Goal: Navigation & Orientation: Find specific page/section

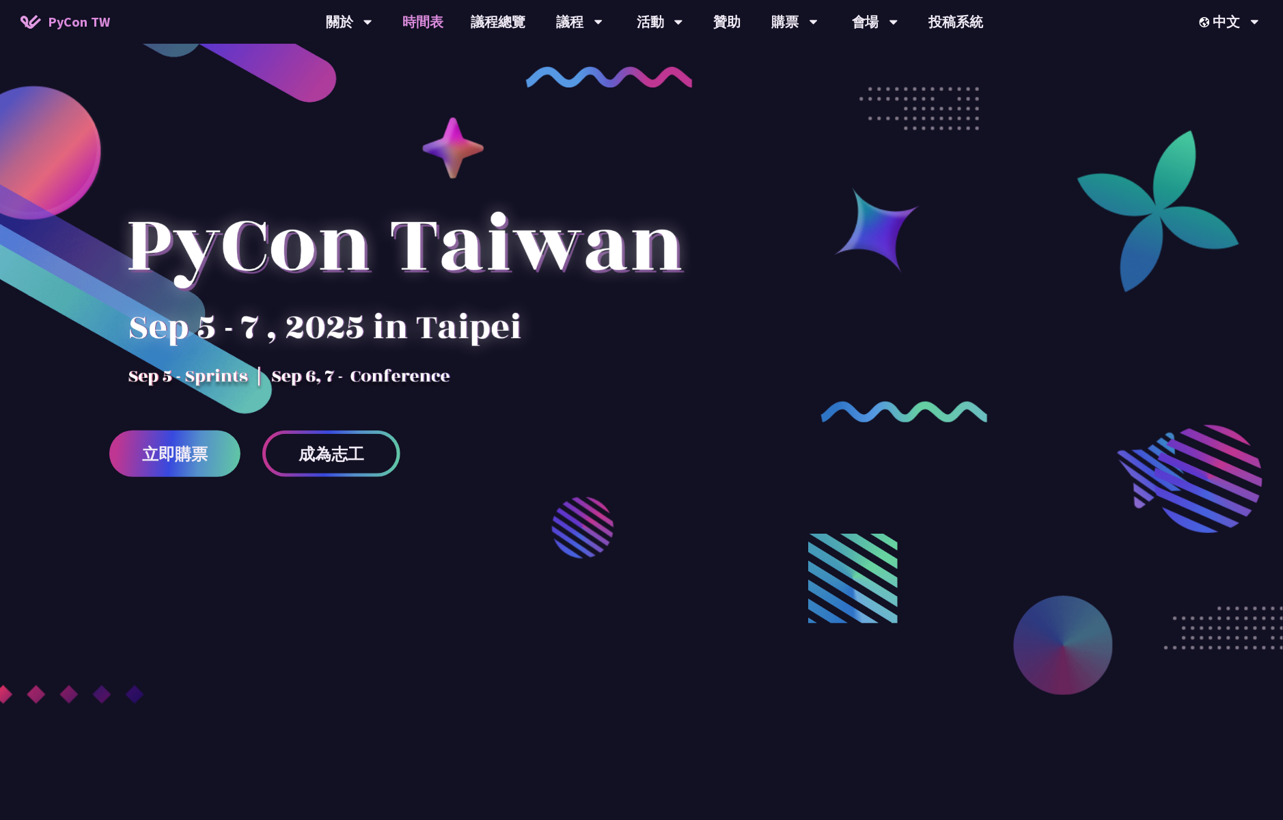
click at [428, 27] on link "時間表" at bounding box center [424, 22] width 68 height 44
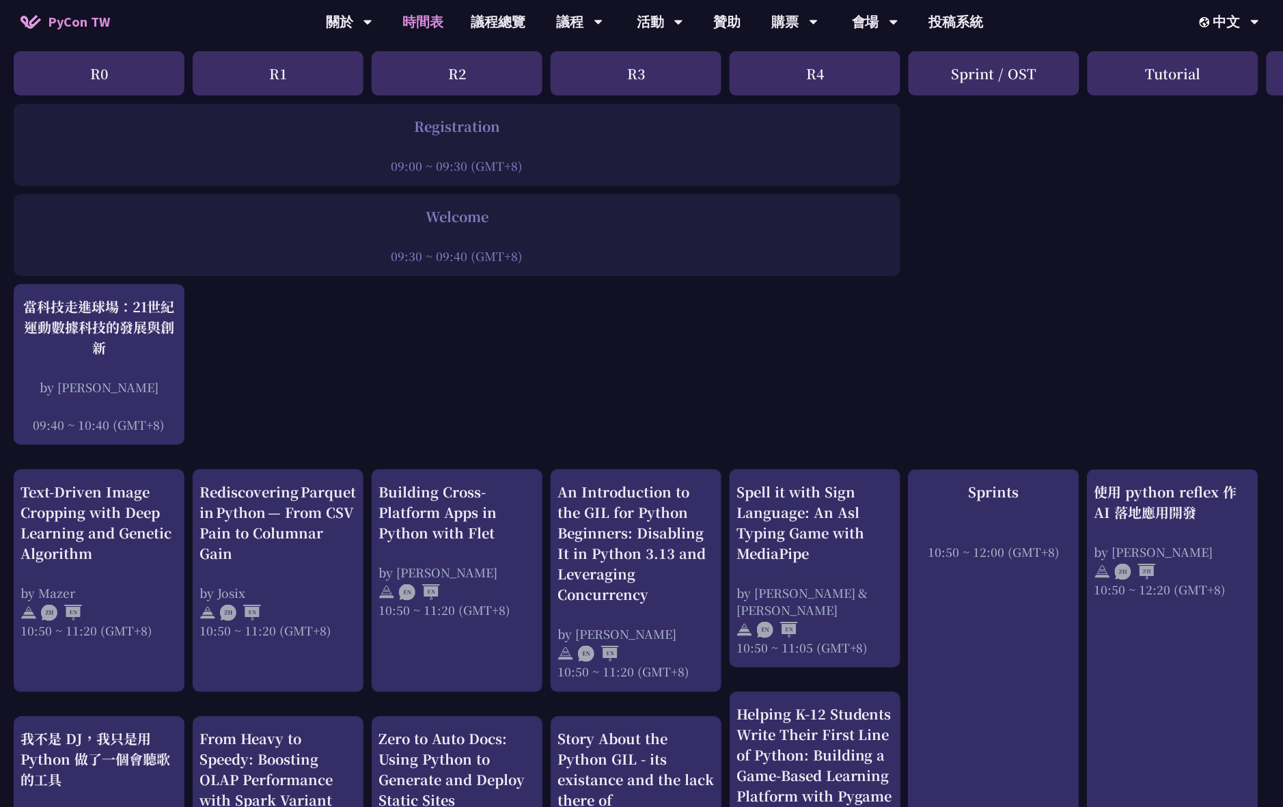
scroll to position [27, 0]
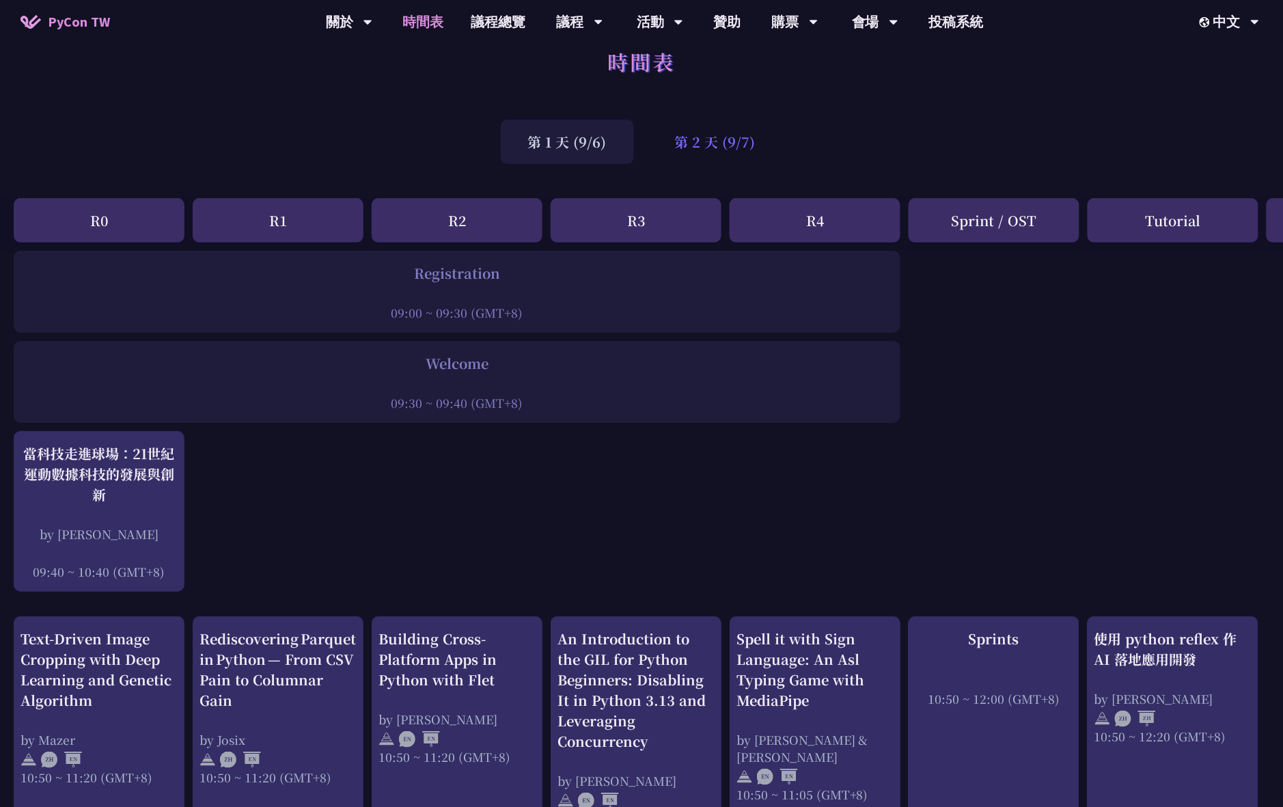
click at [712, 132] on div "第 2 天 (9/7)" at bounding box center [715, 142] width 135 height 44
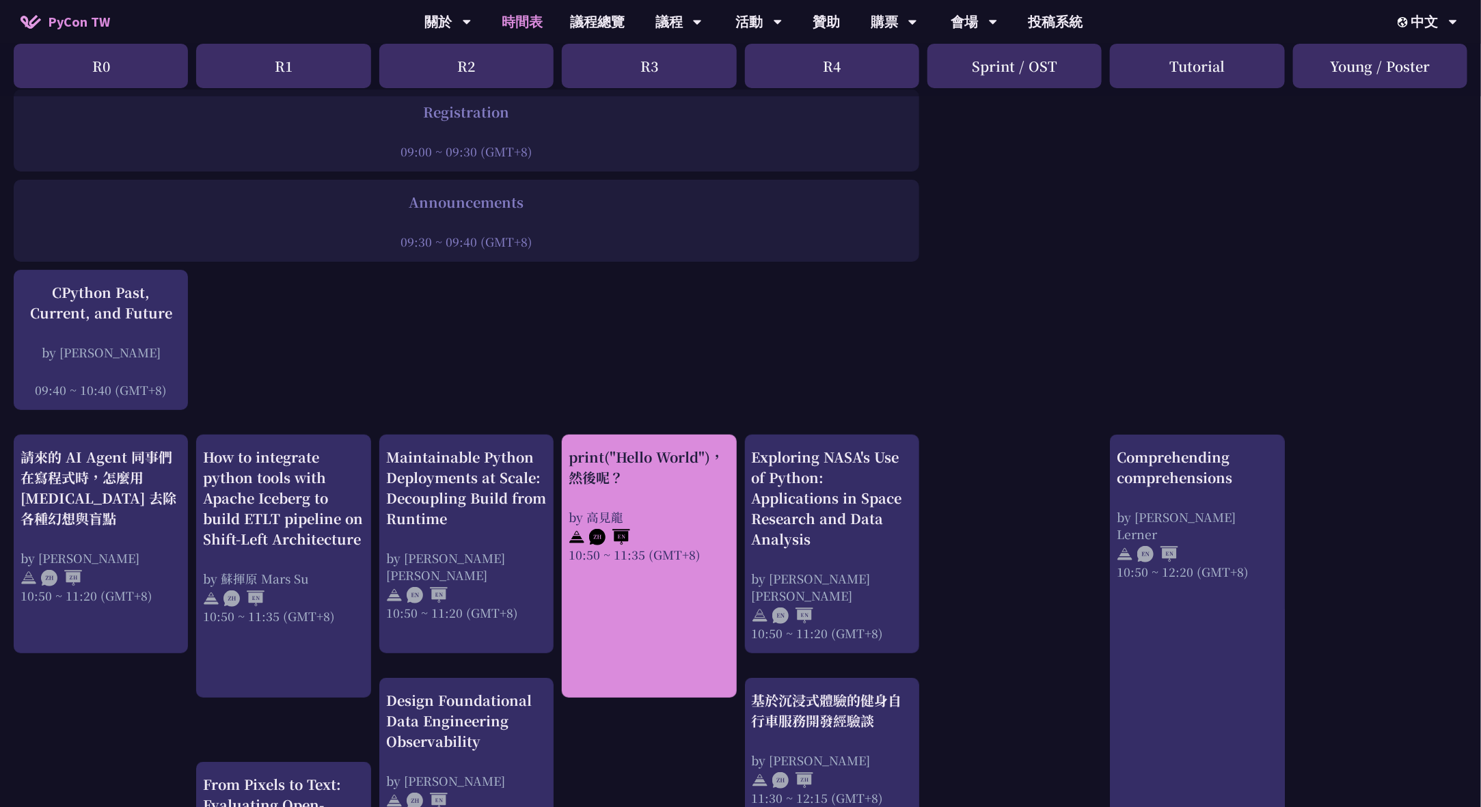
scroll to position [86, 0]
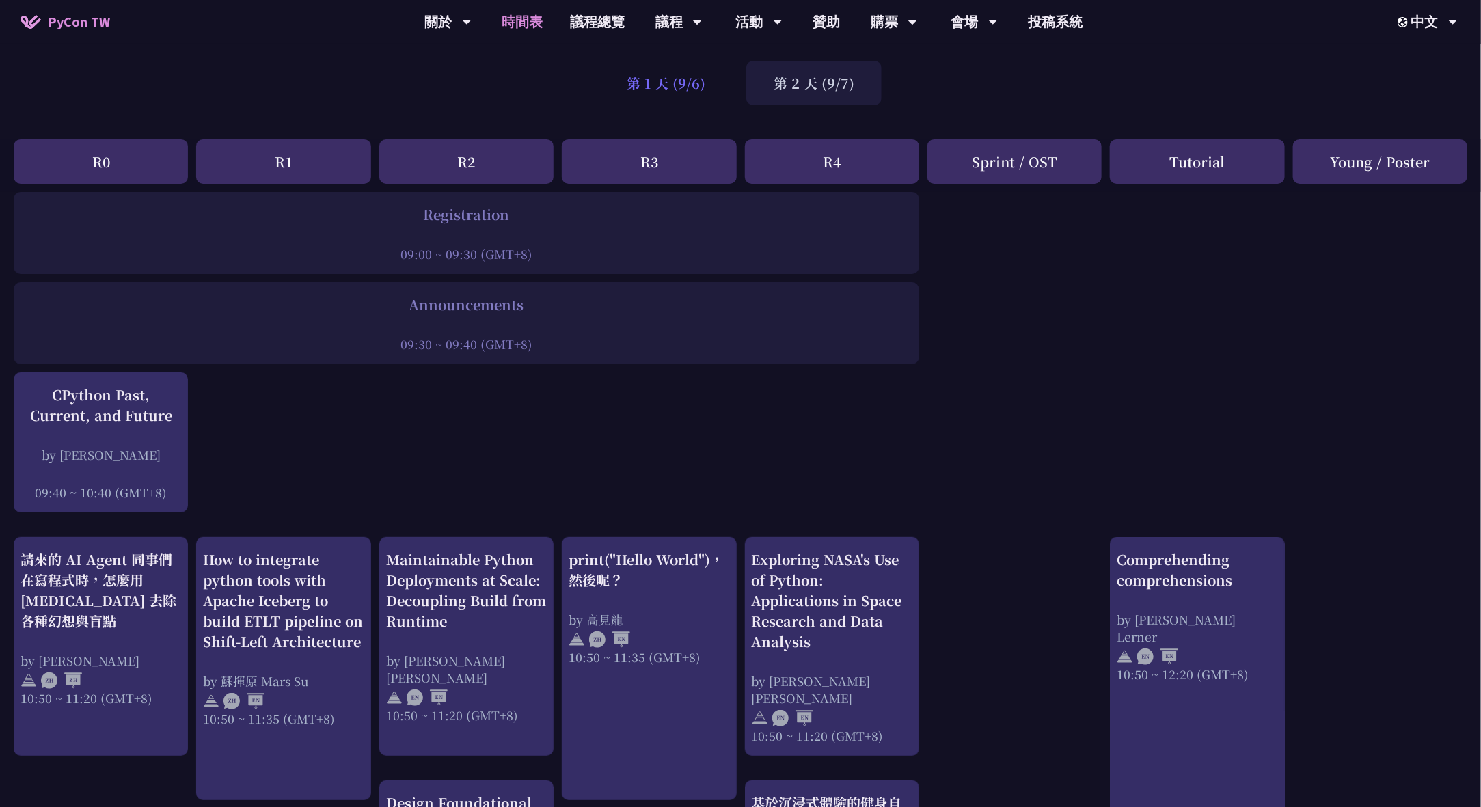
click at [700, 79] on div "第 1 天 (9/6)" at bounding box center [665, 83] width 133 height 44
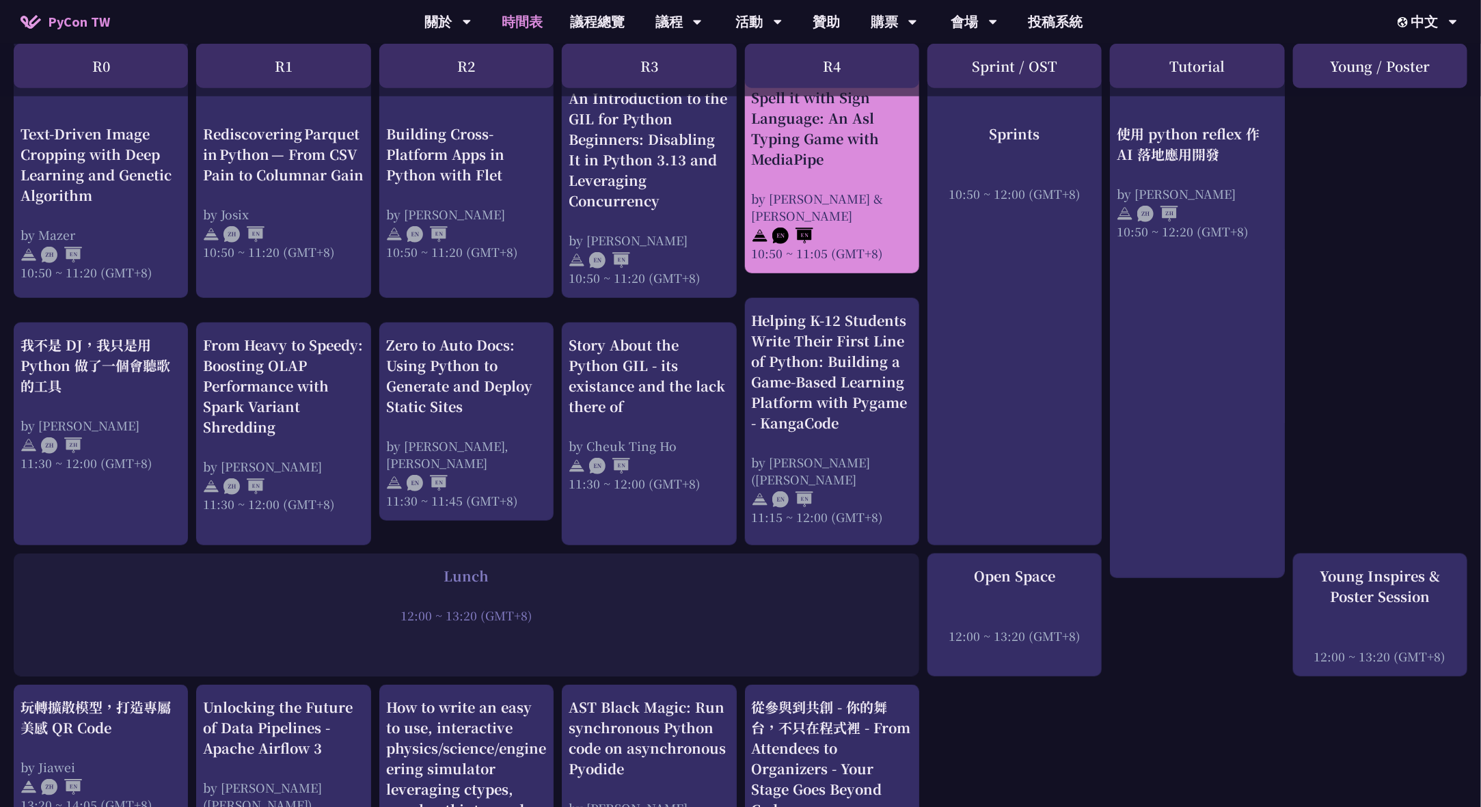
scroll to position [387, 0]
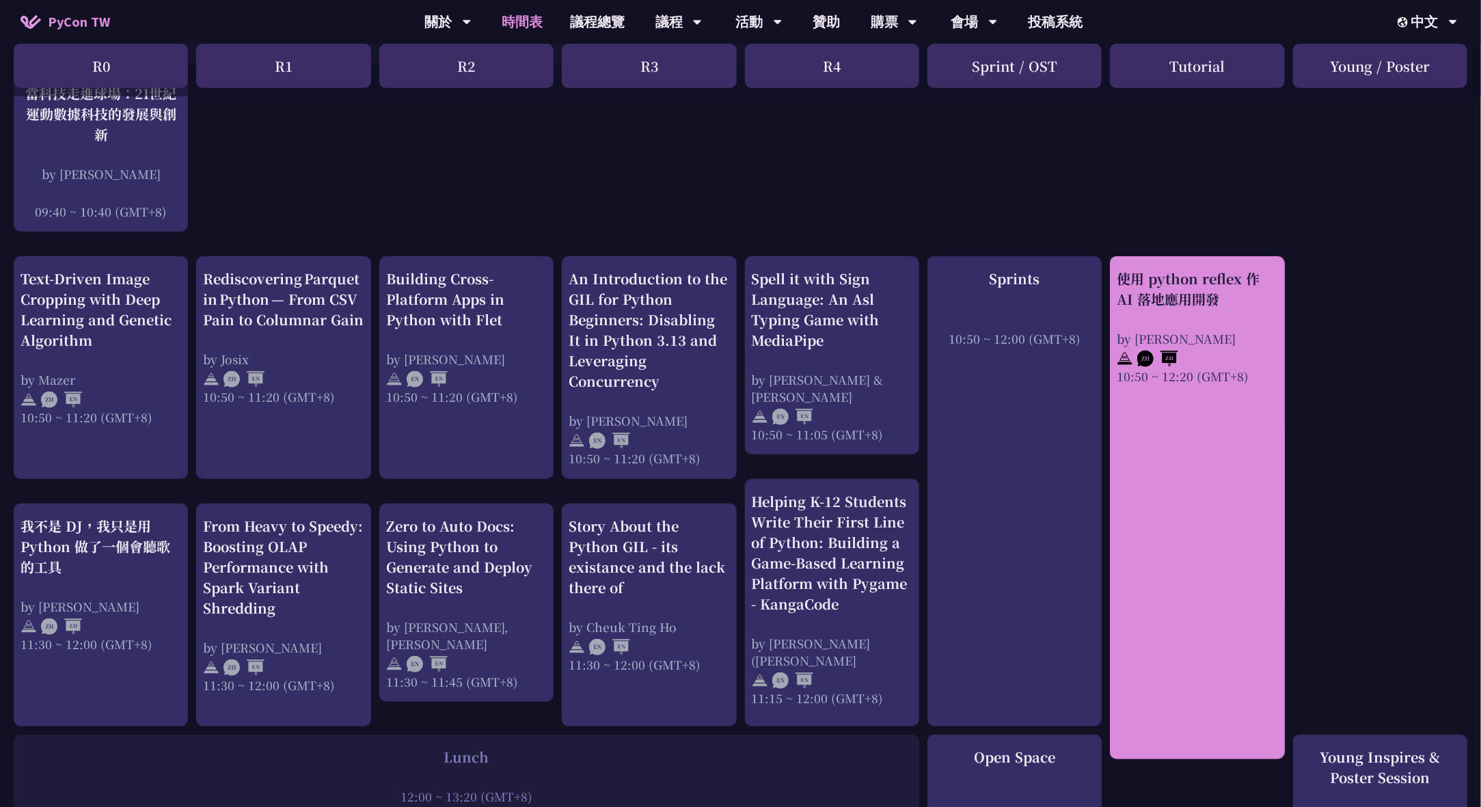
click at [1203, 301] on div "使用 python reflex 作 AI 落地應用開發" at bounding box center [1197, 289] width 161 height 41
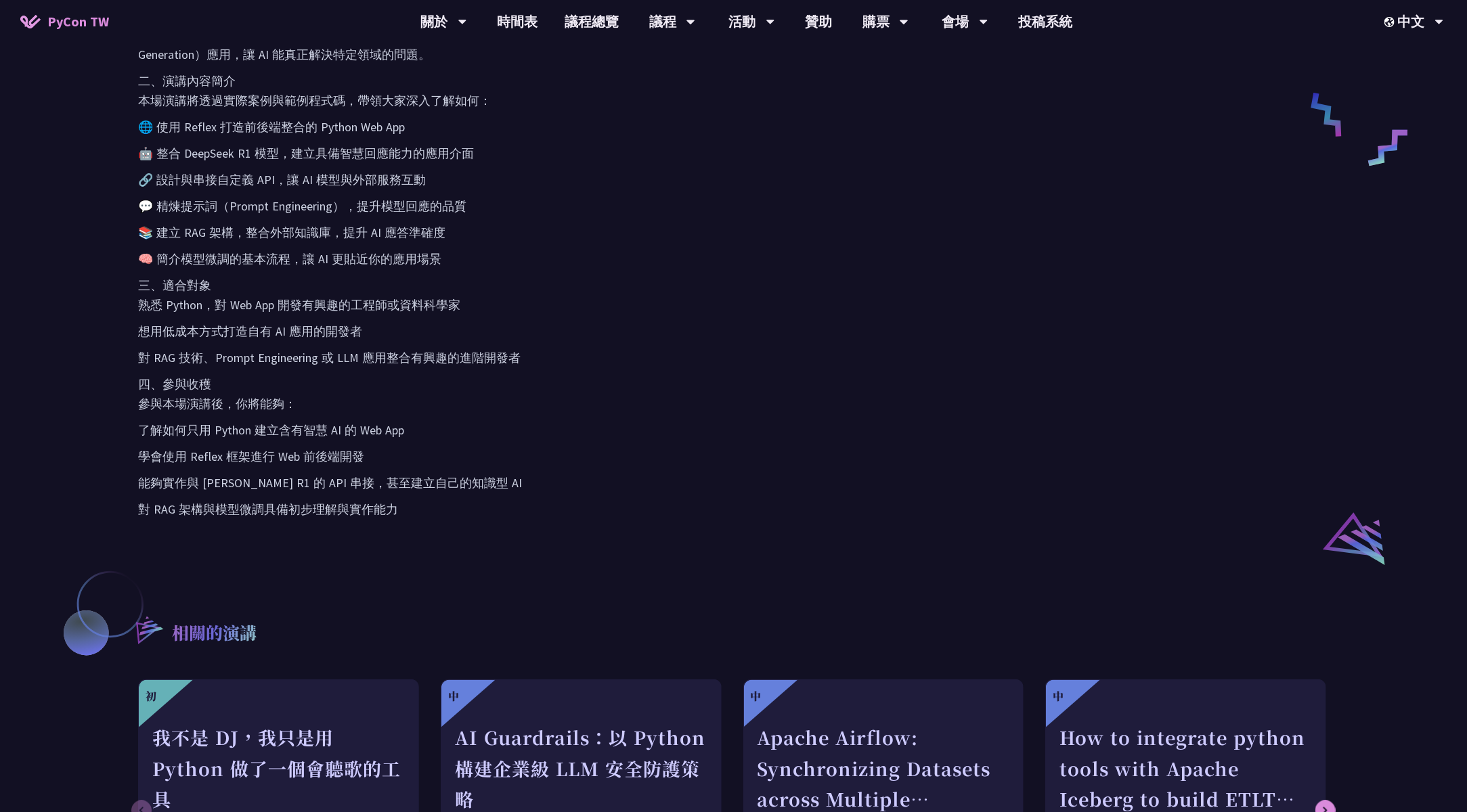
scroll to position [783, 0]
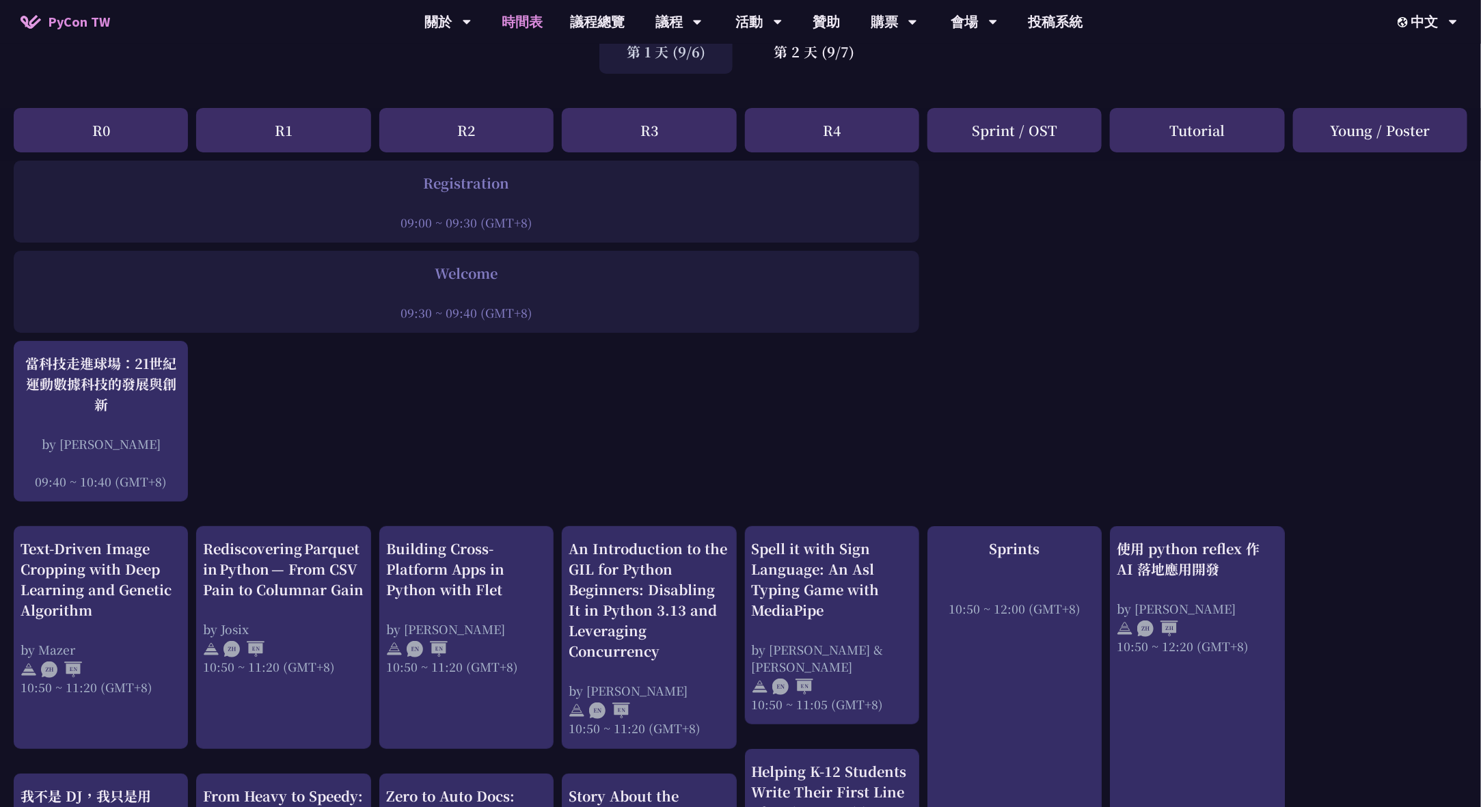
scroll to position [52, 0]
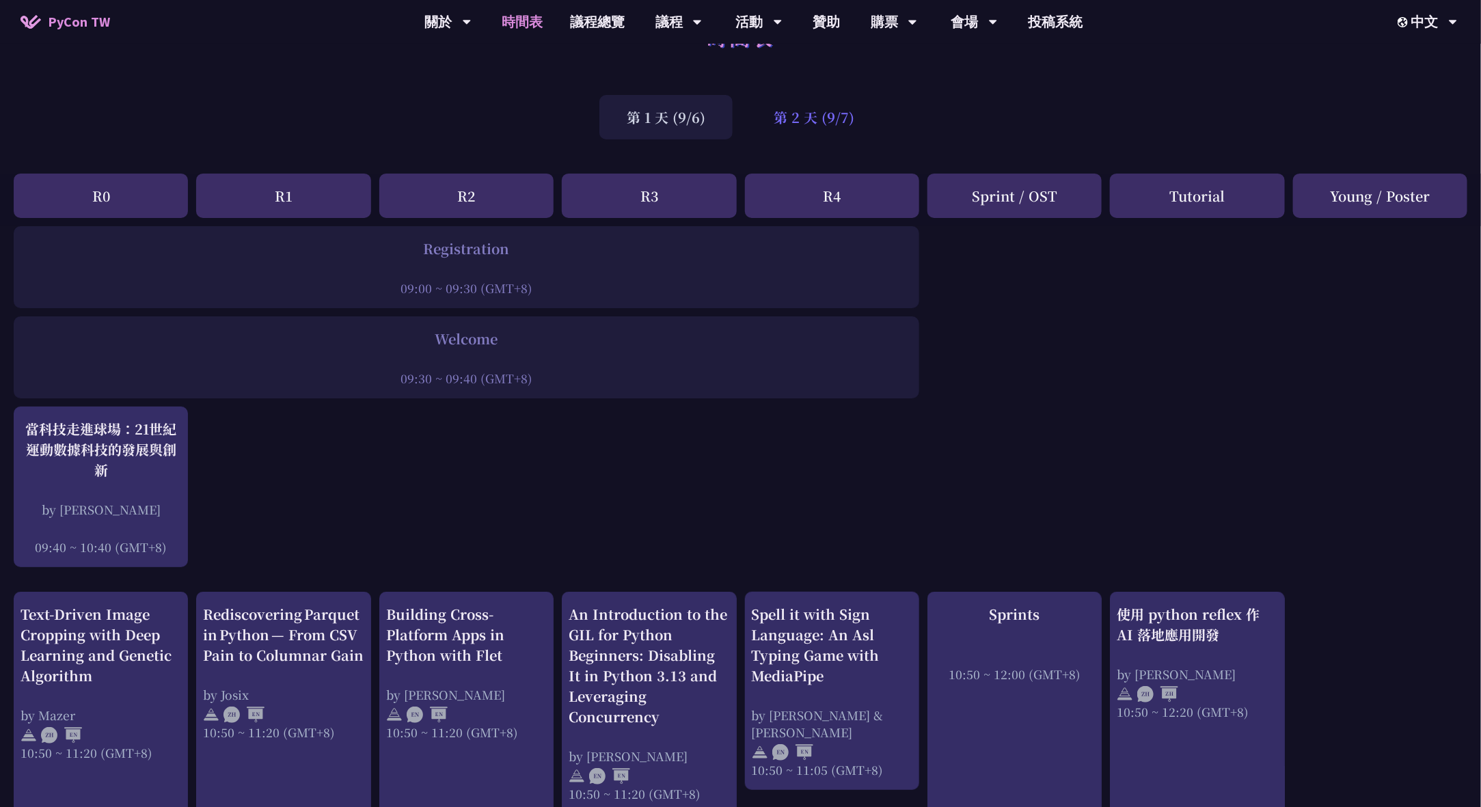
click at [864, 134] on div "第 2 天 (9/7)" at bounding box center [813, 117] width 135 height 44
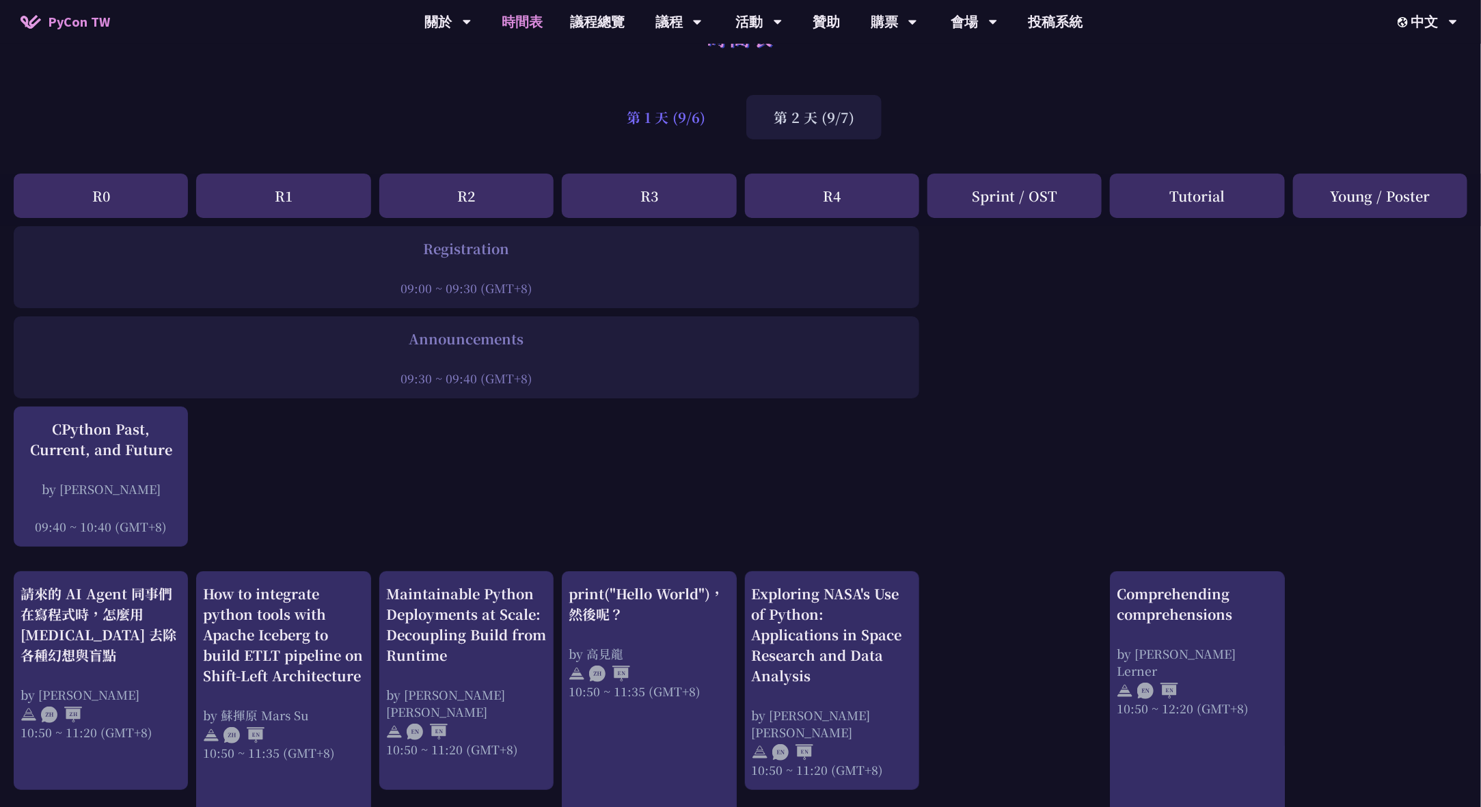
click at [612, 111] on div "第 1 天 (9/6)" at bounding box center [665, 117] width 133 height 44
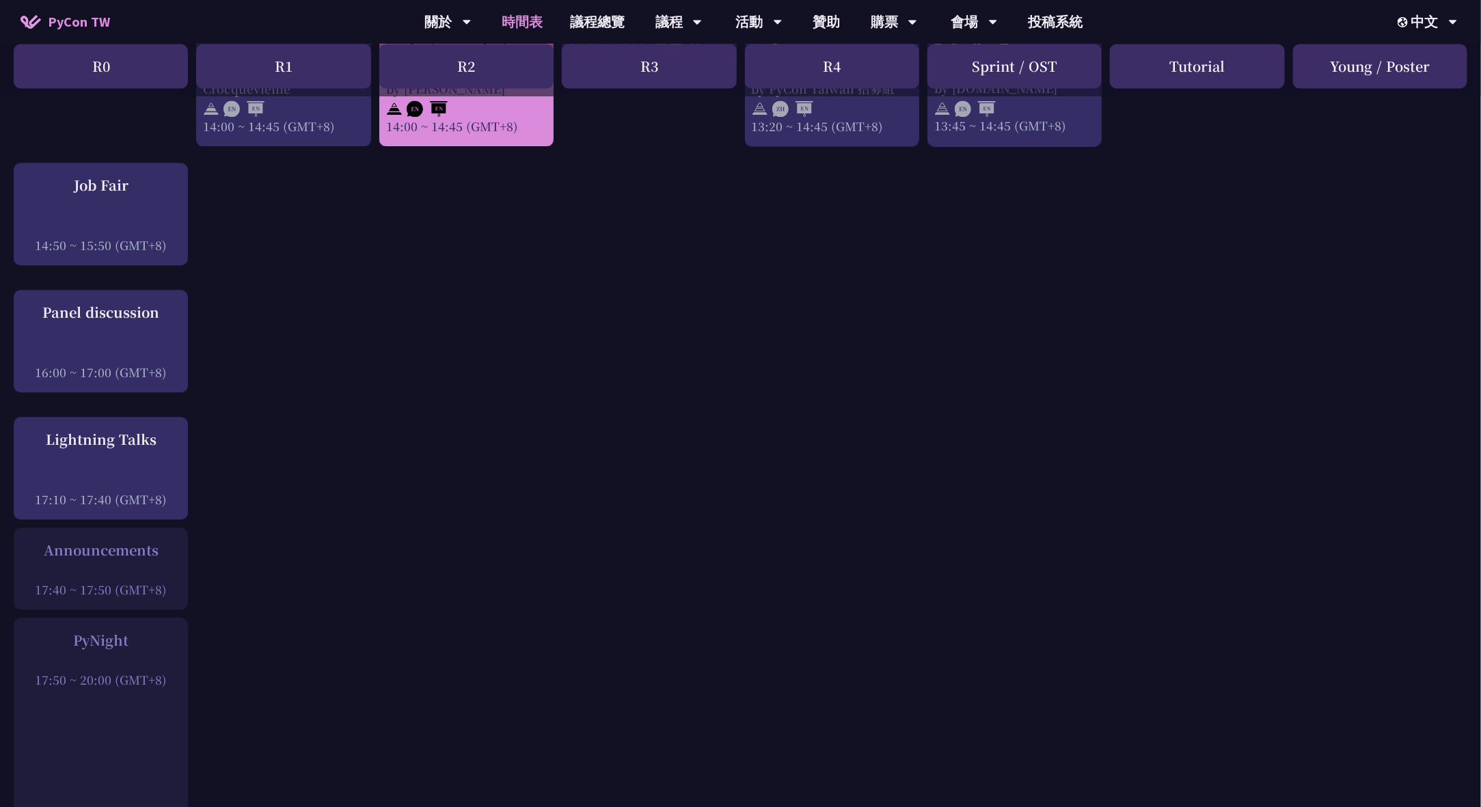
scroll to position [1675, 0]
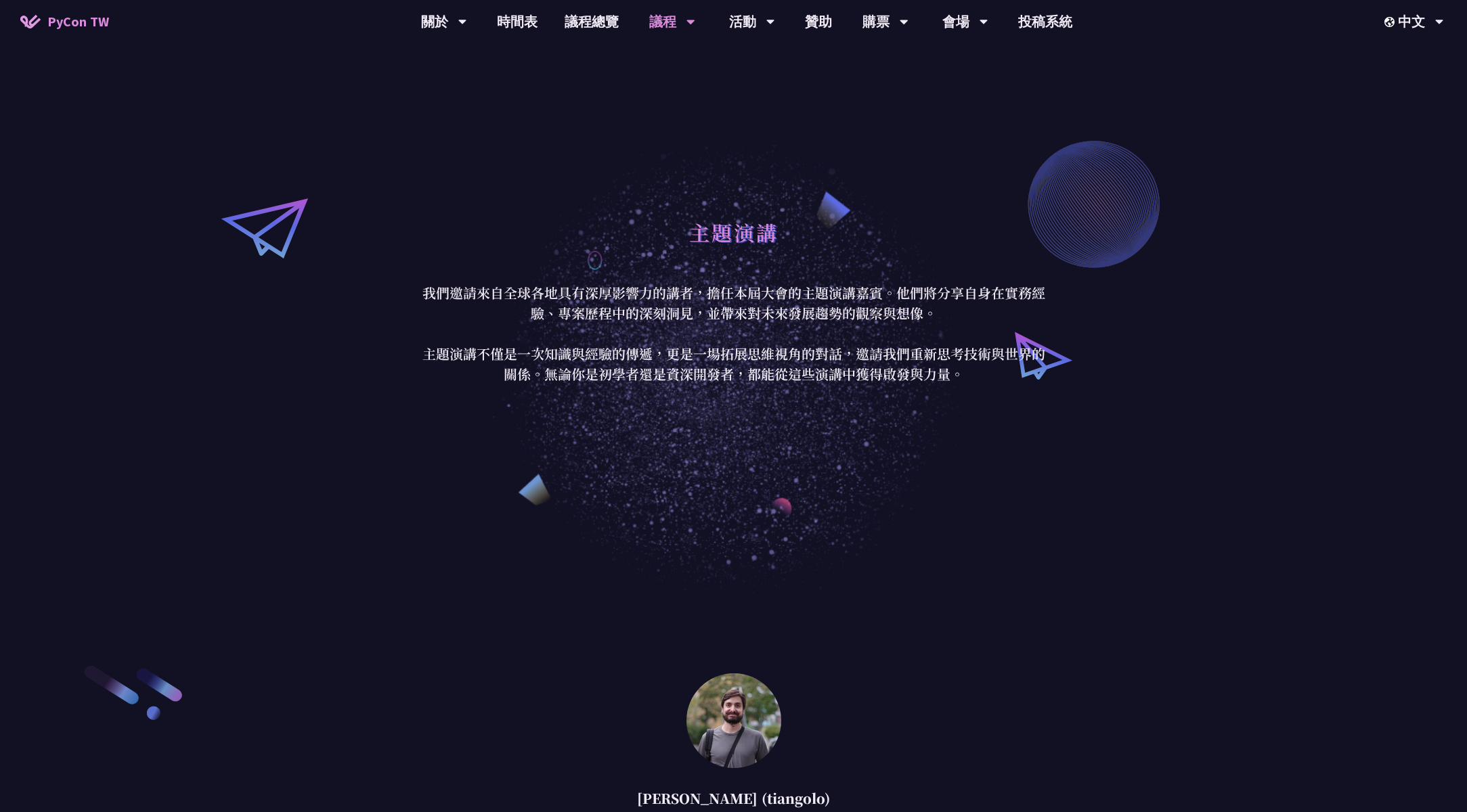
click at [450, 56] on link "PyCon [GEOGRAPHIC_DATA]" at bounding box center [443, 62] width 130 height 32
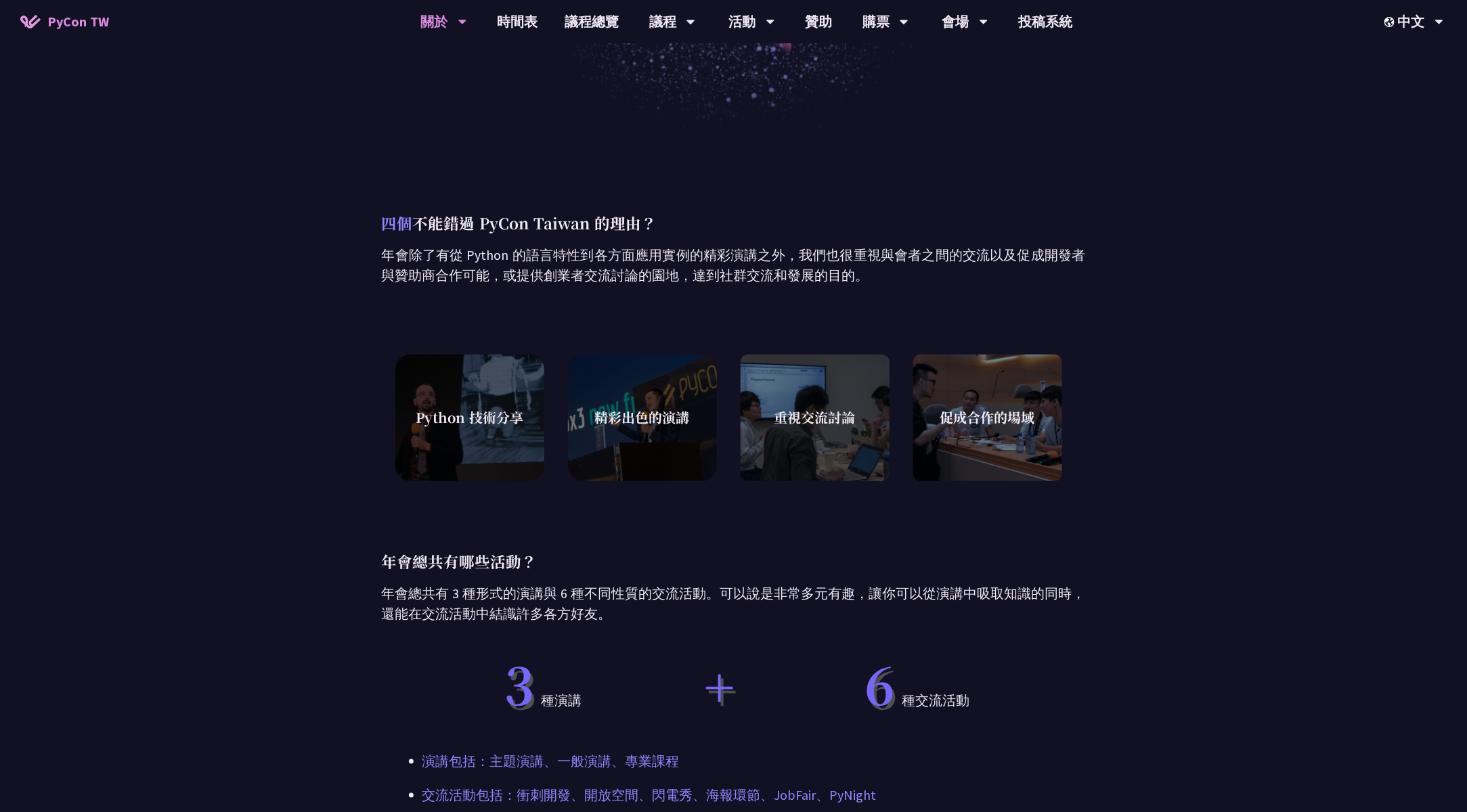
scroll to position [809, 0]
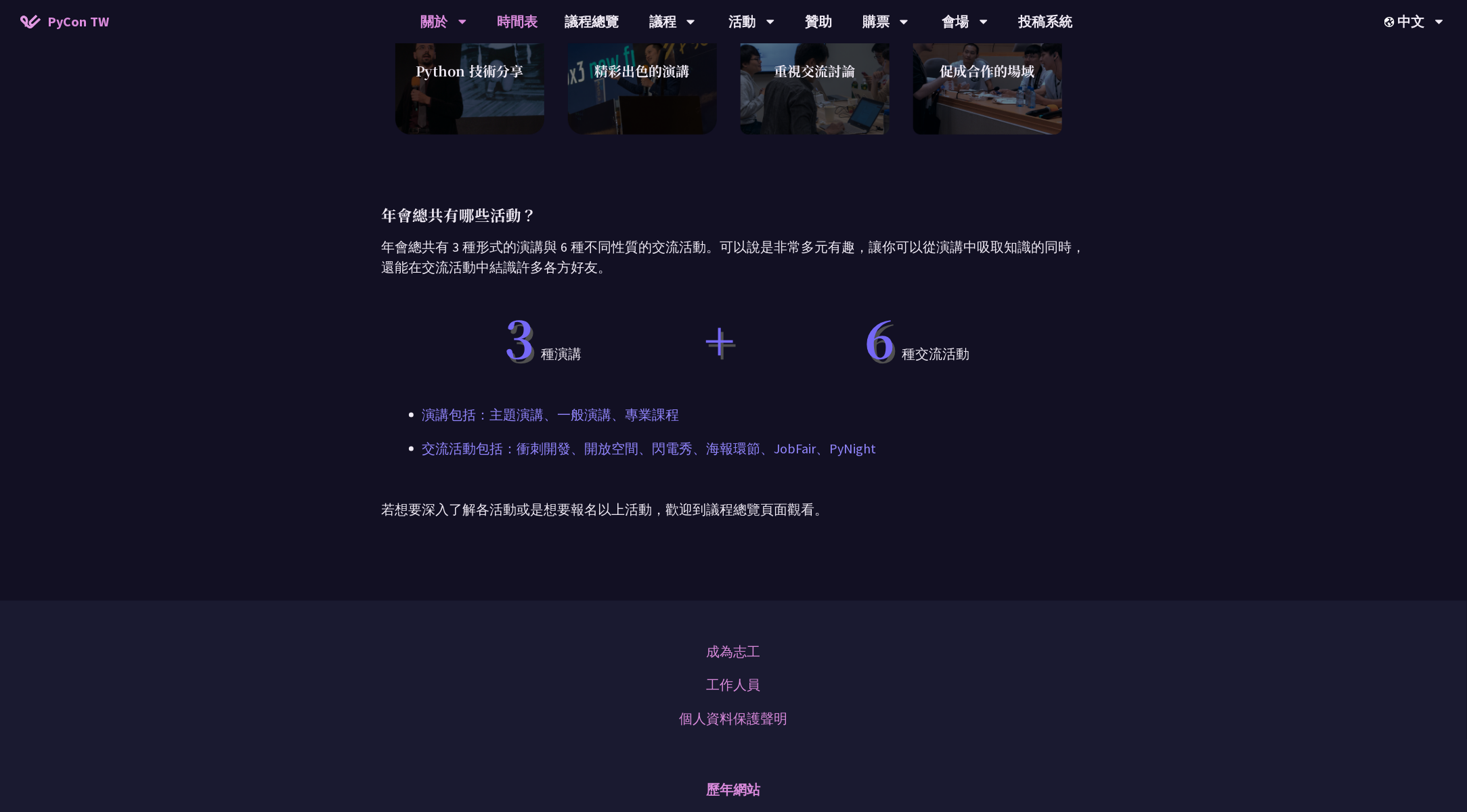
click at [528, 30] on link "時間表" at bounding box center [517, 22] width 67 height 44
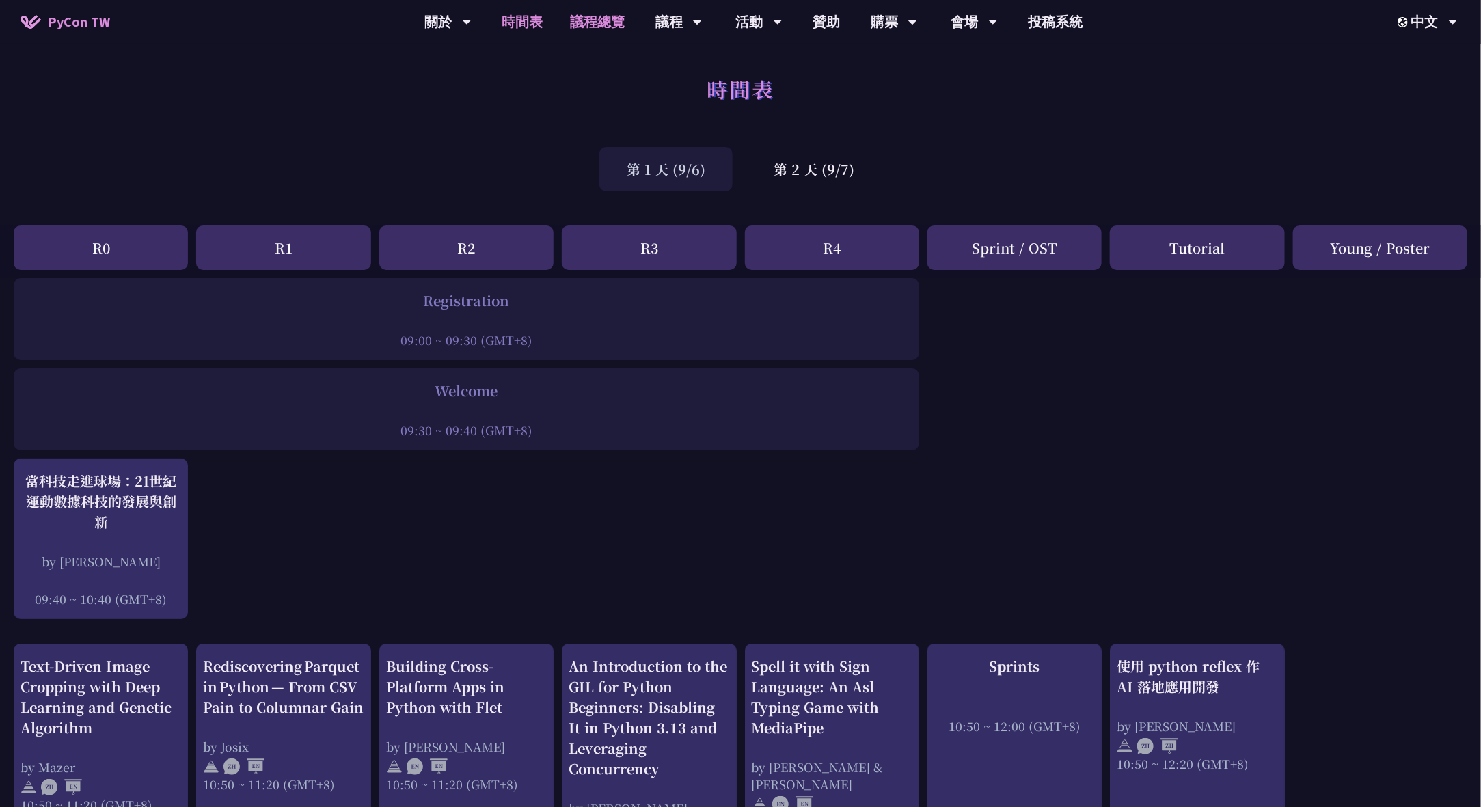
click at [591, 27] on link "議程總覽" at bounding box center [597, 22] width 82 height 44
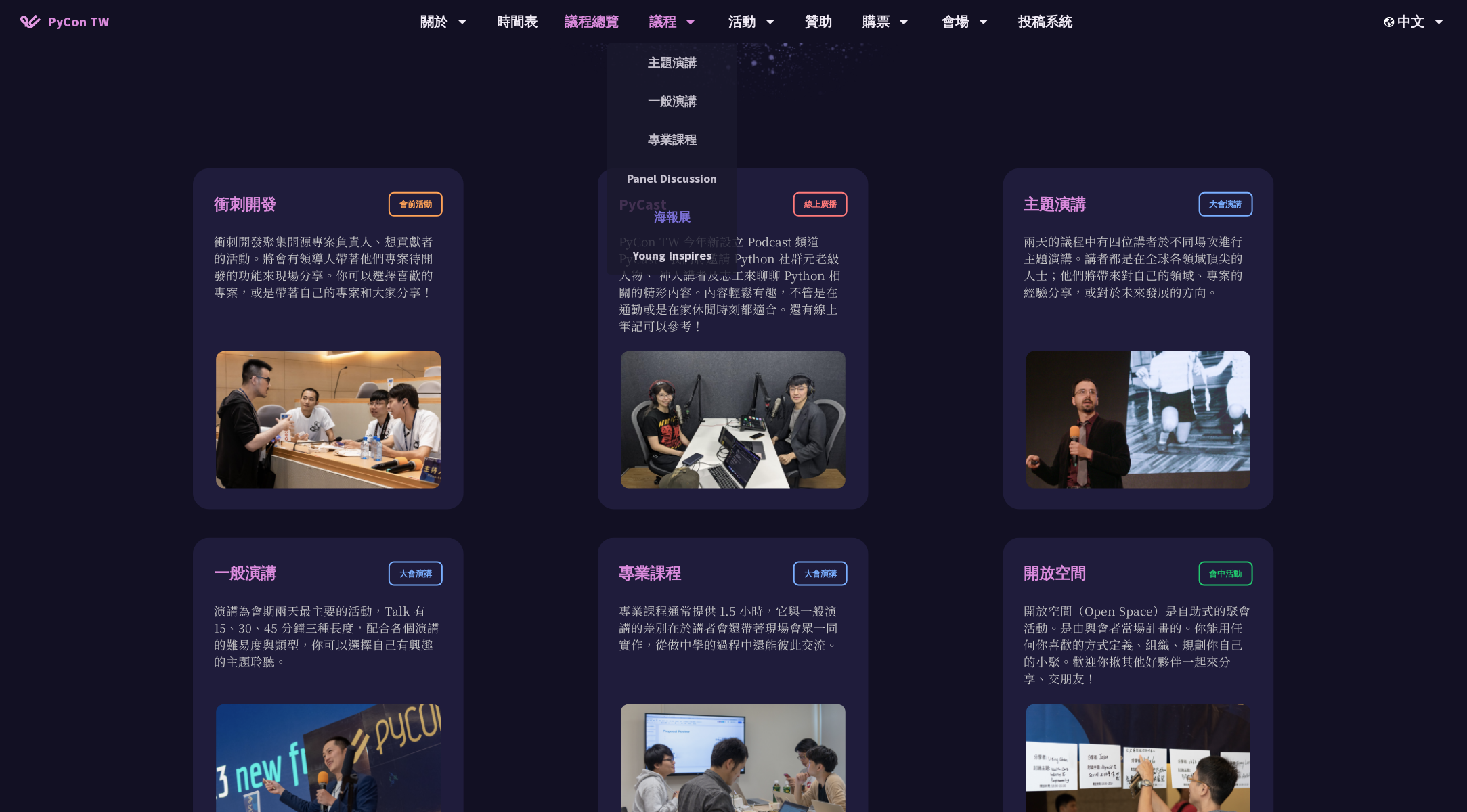
scroll to position [772, 0]
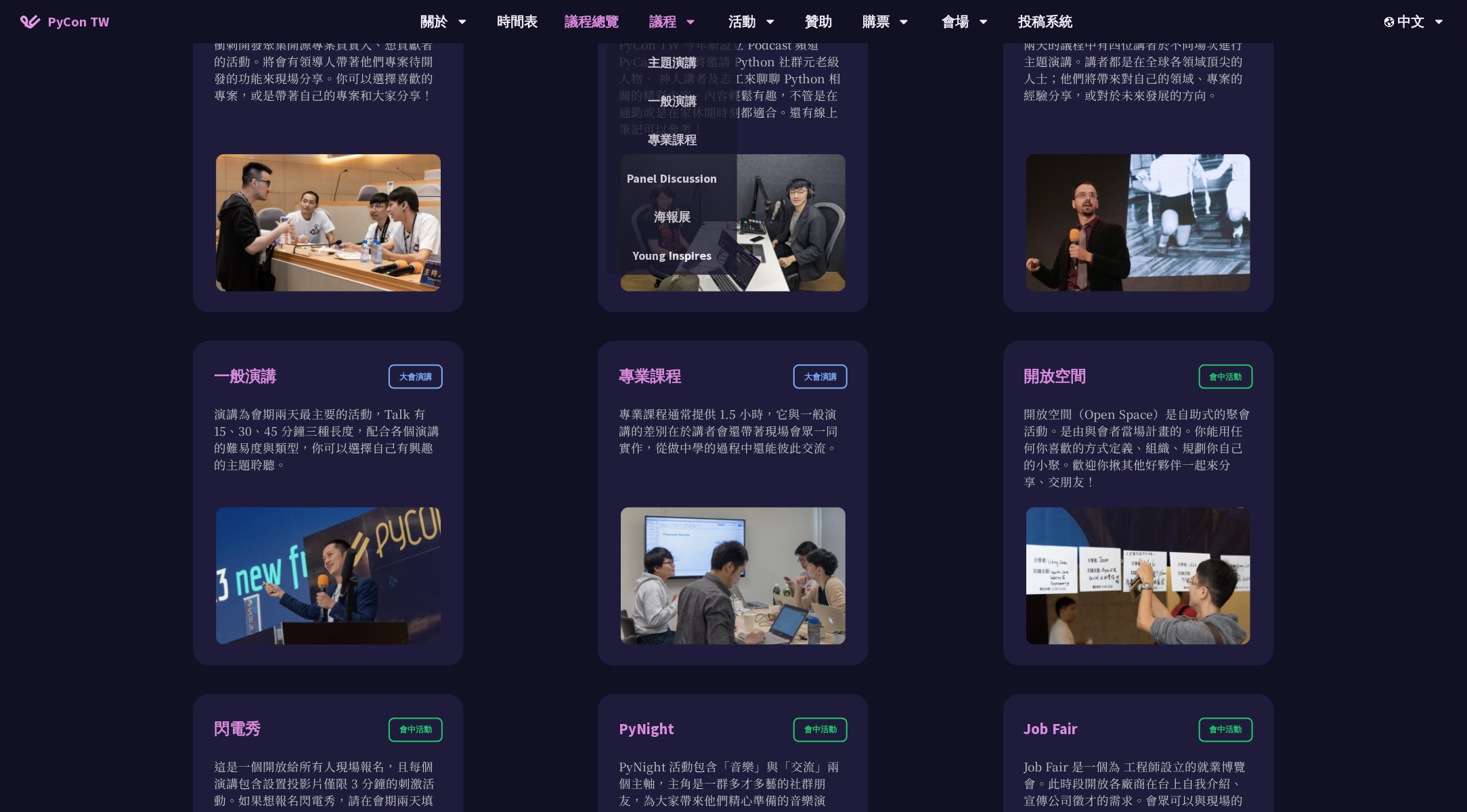
click at [653, 17] on div "議程" at bounding box center [672, 22] width 46 height 44
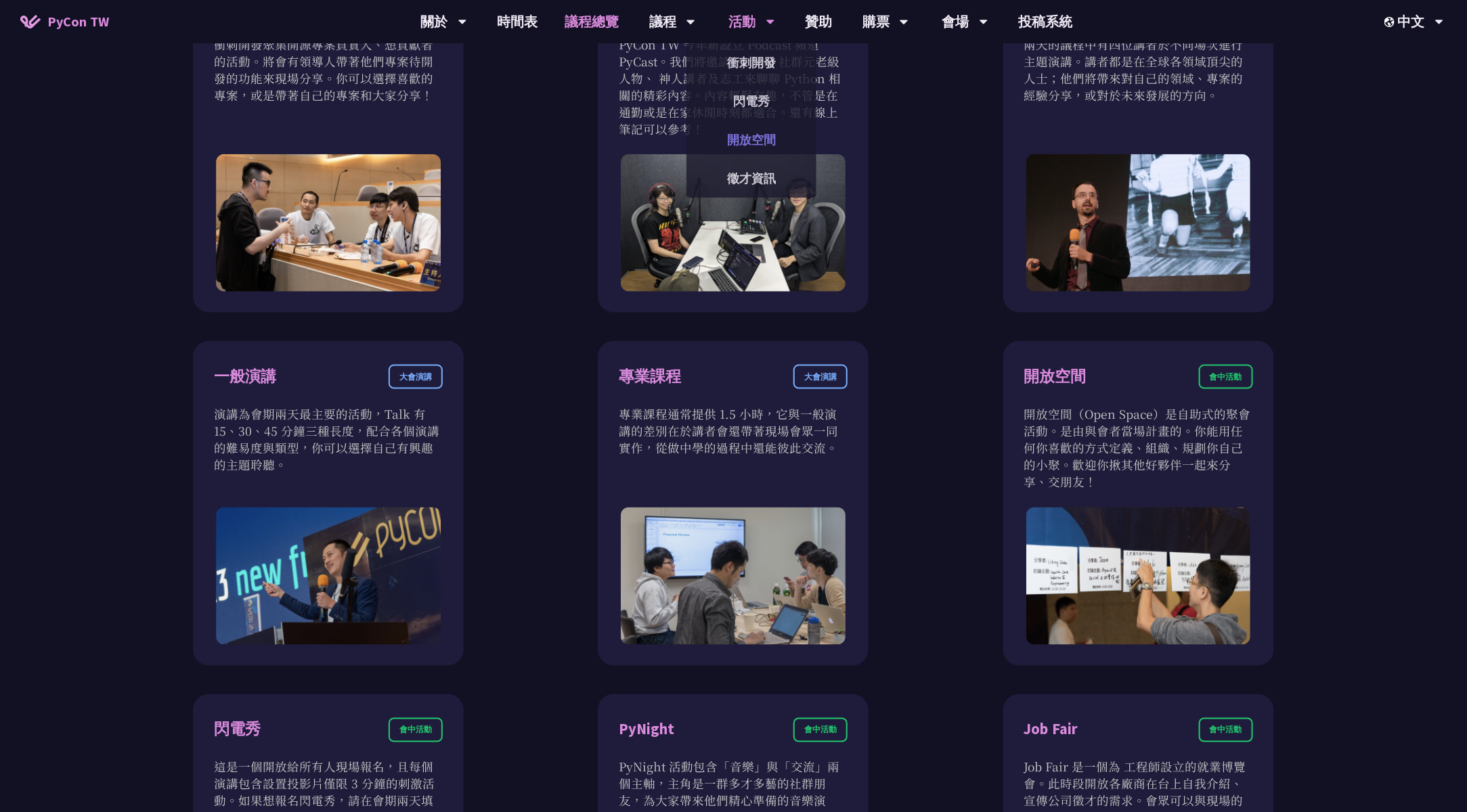
click at [760, 147] on link "開放空間" at bounding box center [751, 140] width 130 height 32
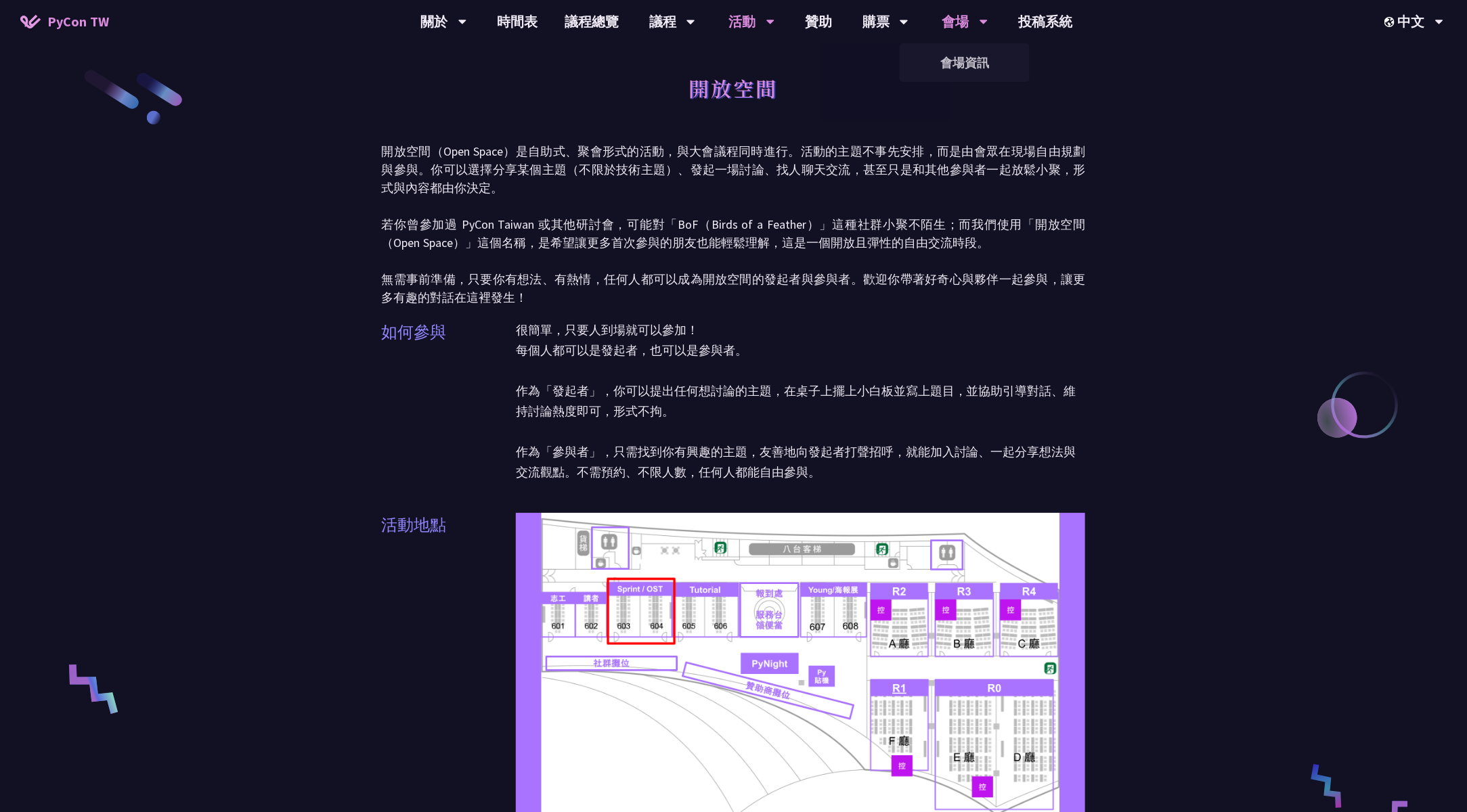
click at [942, 17] on div "會場" at bounding box center [965, 22] width 46 height 44
click at [961, 60] on link "會場資訊" at bounding box center [964, 62] width 130 height 32
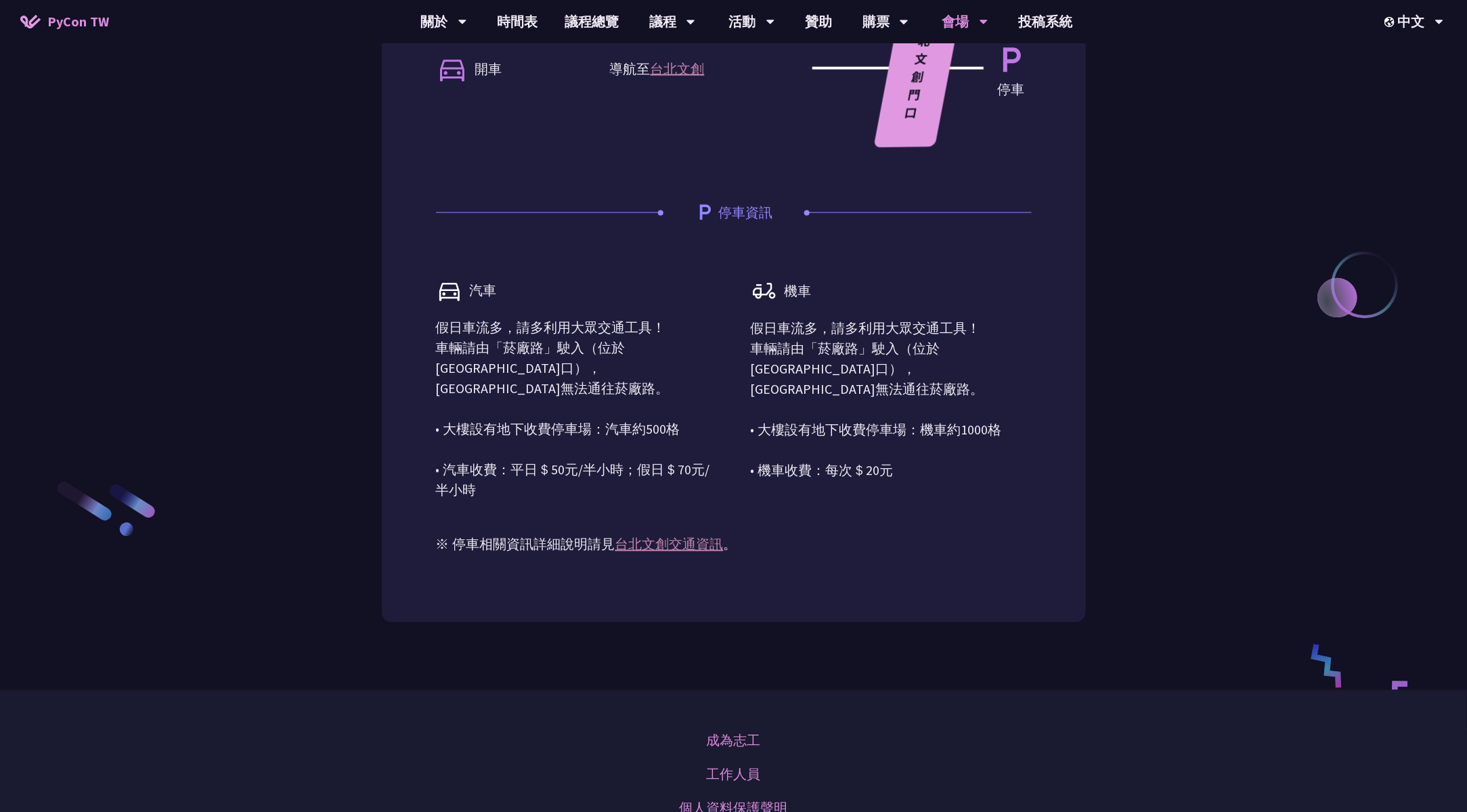
scroll to position [1347, 0]
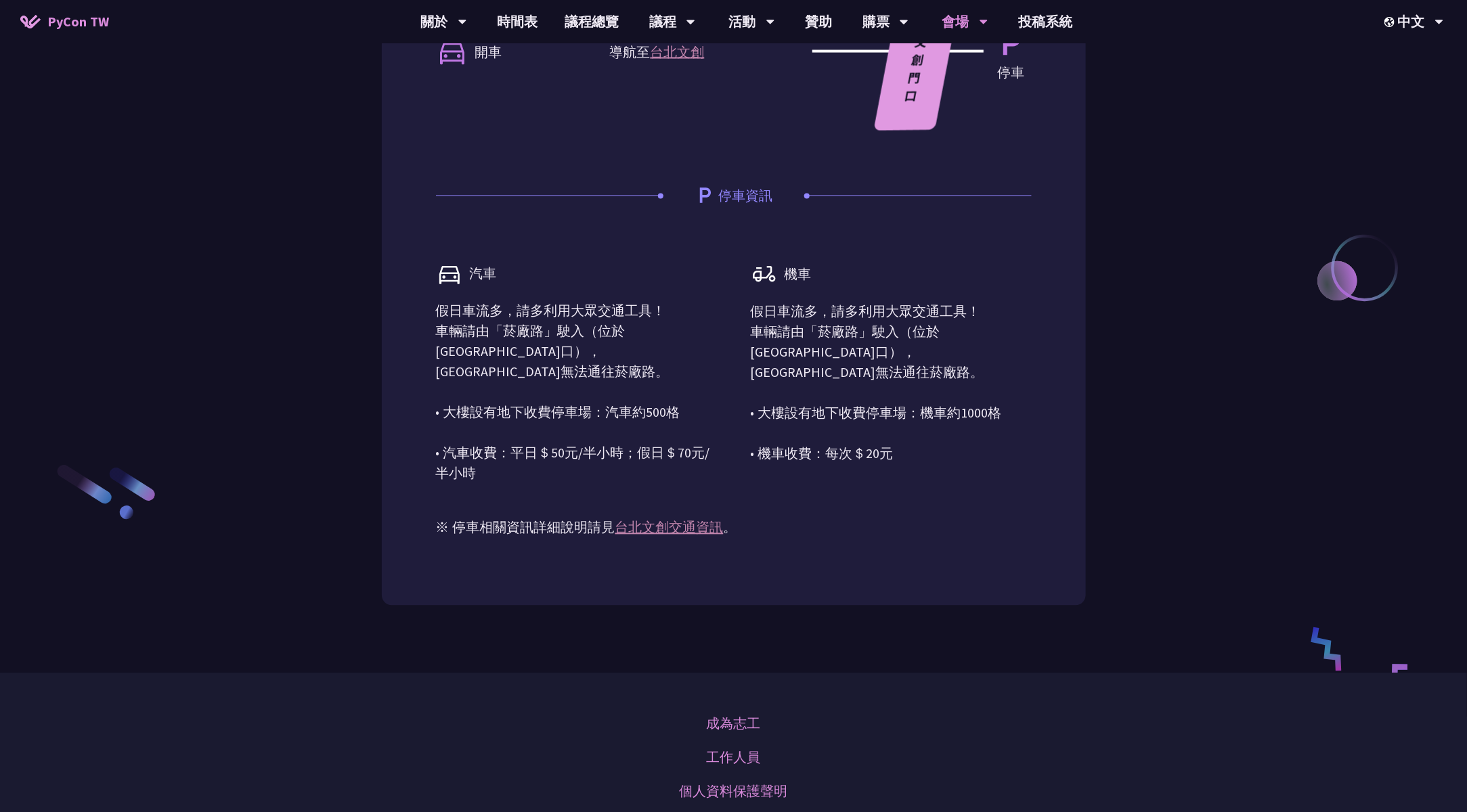
click at [695, 536] on link "台北文創交通資訊" at bounding box center [669, 527] width 108 height 17
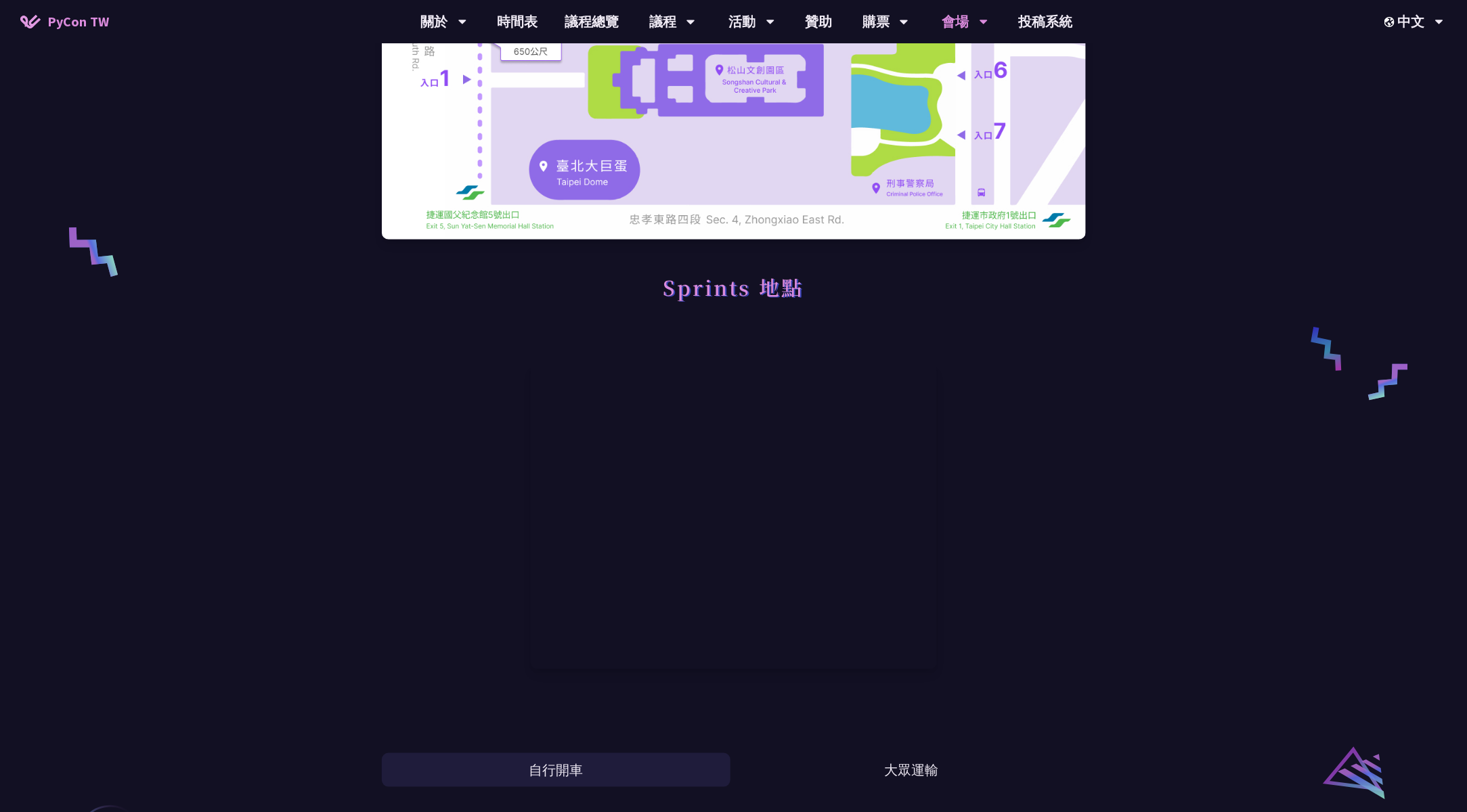
scroll to position [444, 0]
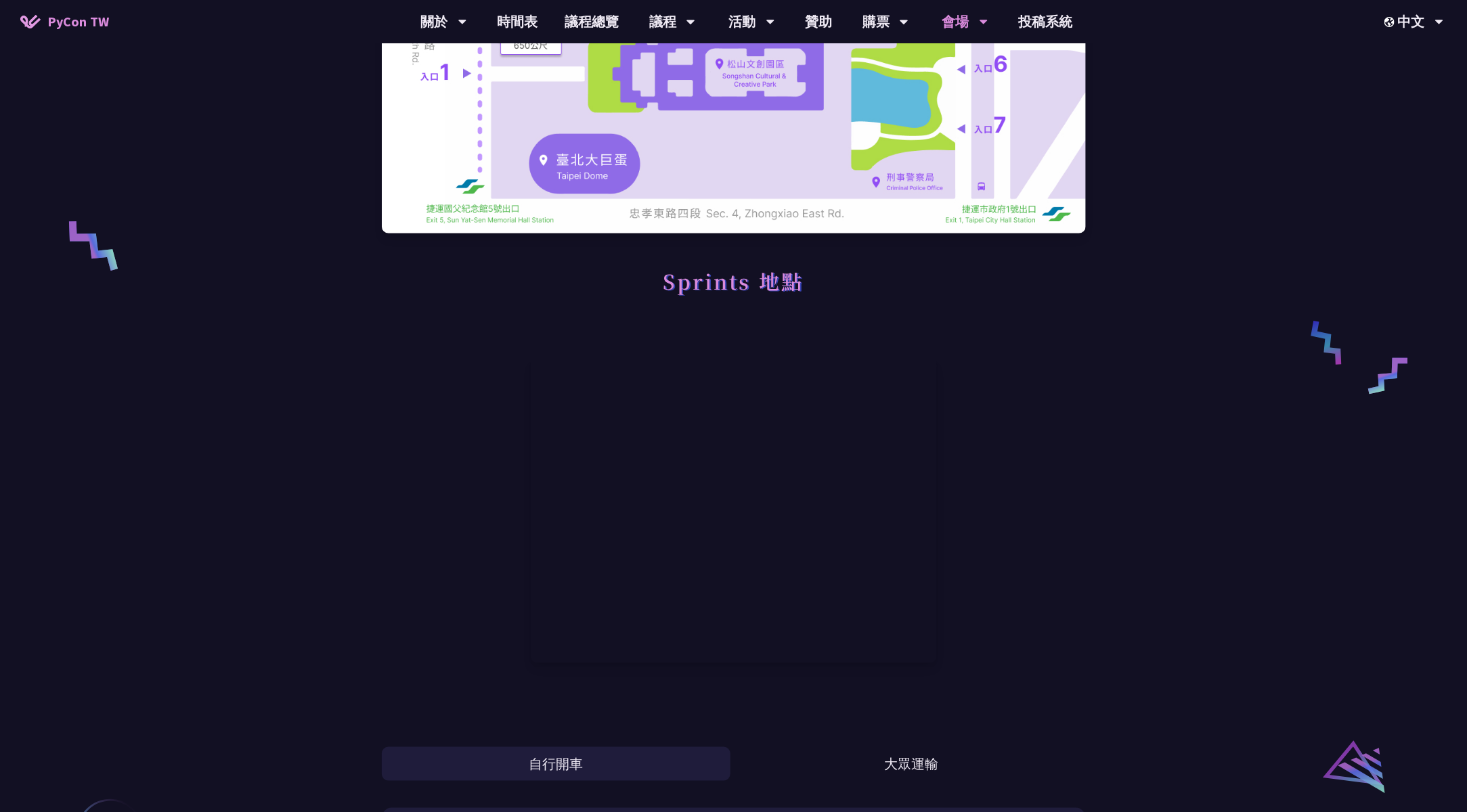
click at [972, 424] on div at bounding box center [733, 511] width 704 height 358
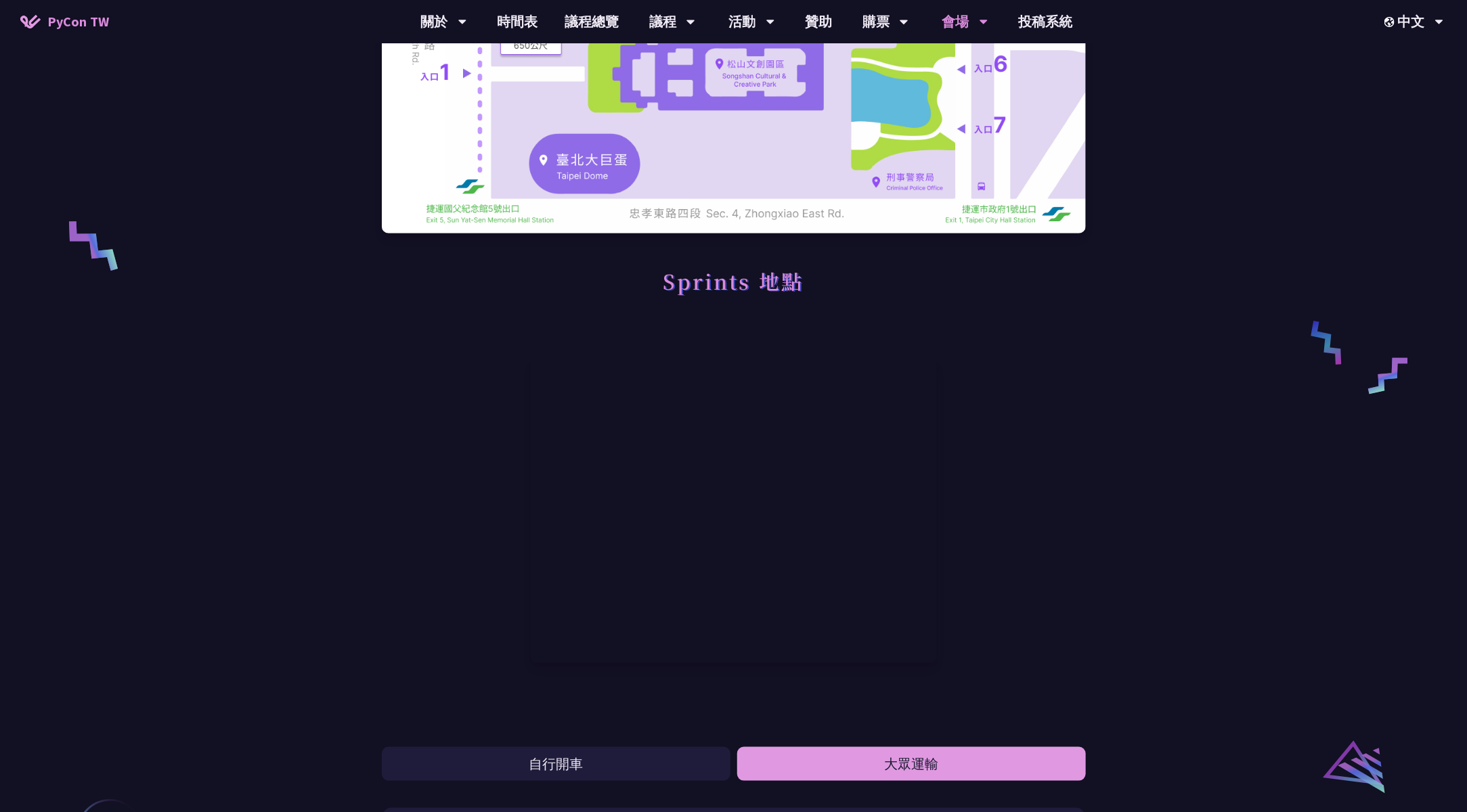
click at [926, 759] on button "大眾運輸" at bounding box center [911, 763] width 349 height 34
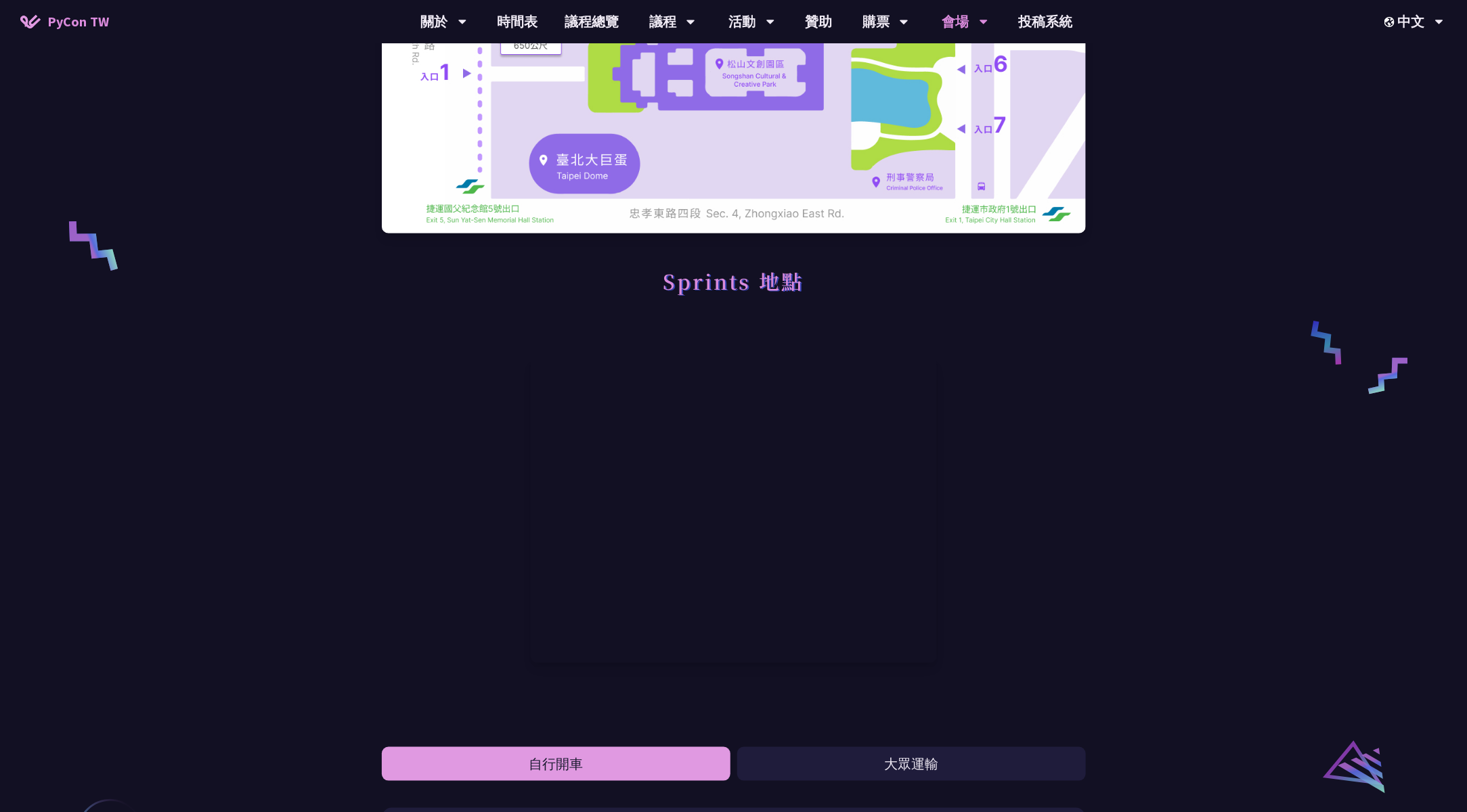
click at [584, 768] on button "自行開車" at bounding box center [556, 763] width 349 height 34
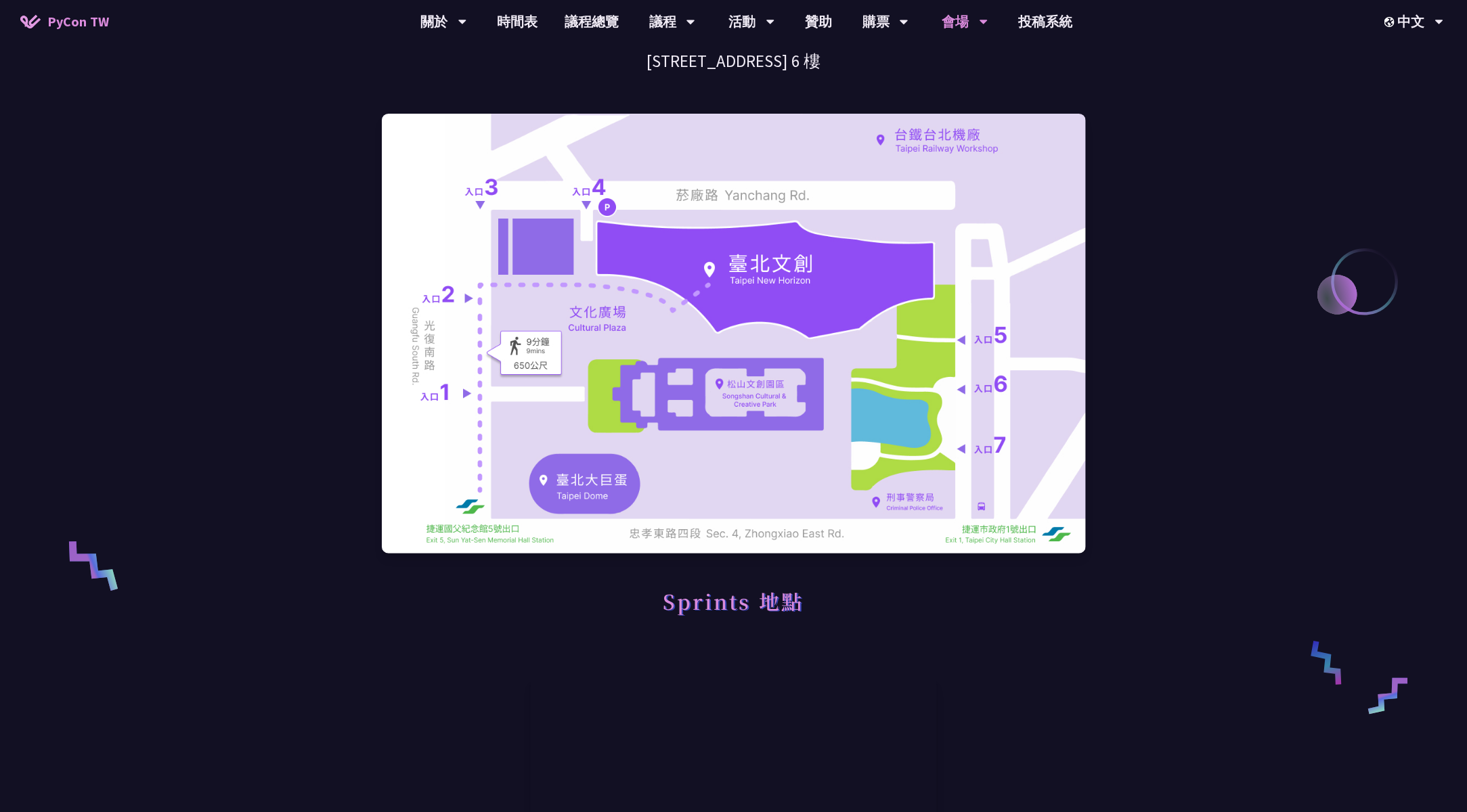
scroll to position [0, 0]
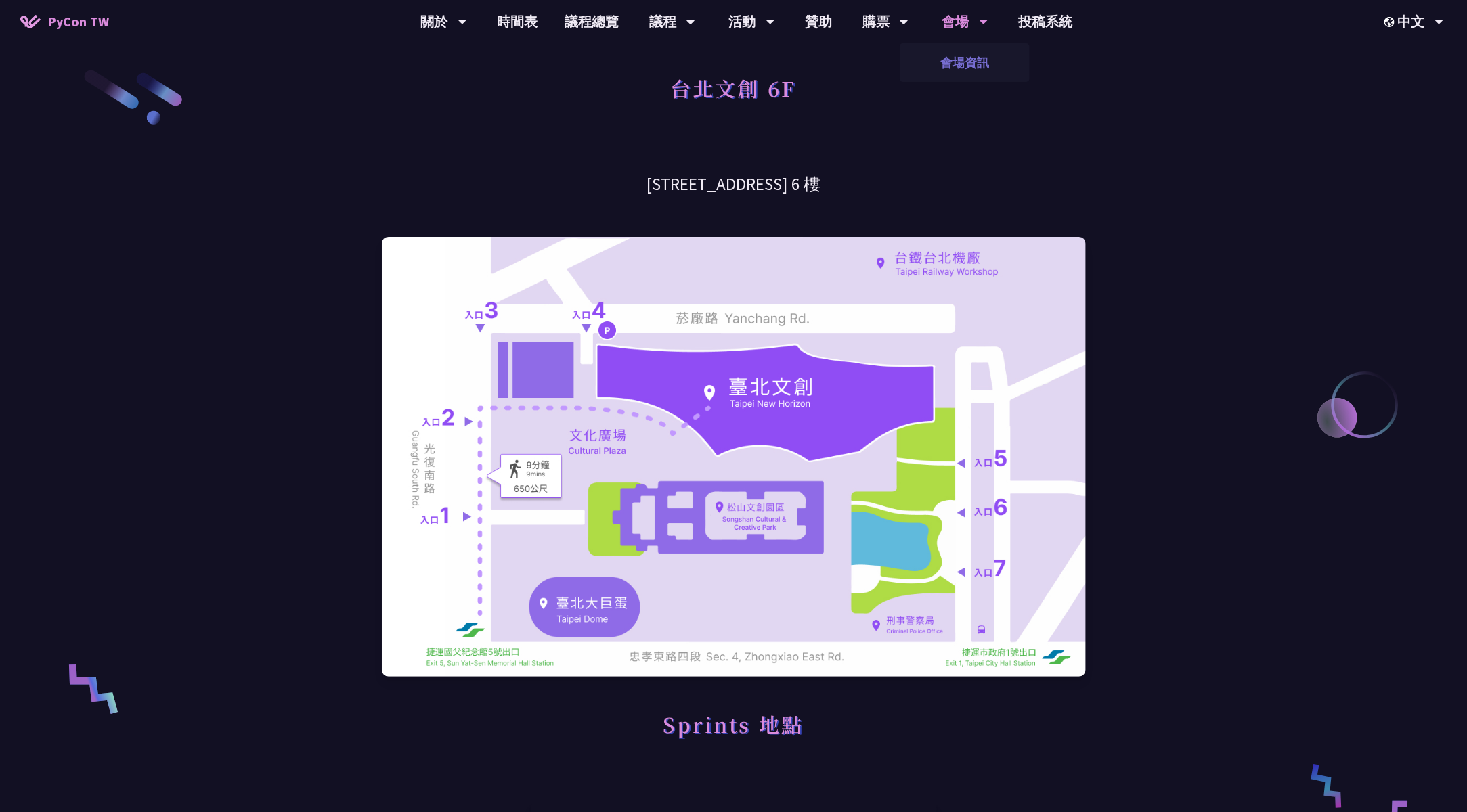
click at [954, 73] on link "會場資訊" at bounding box center [964, 62] width 130 height 32
click at [708, 183] on h3 "[STREET_ADDRESS] 6 樓" at bounding box center [733, 184] width 704 height 24
